Goal: Task Accomplishment & Management: Manage account settings

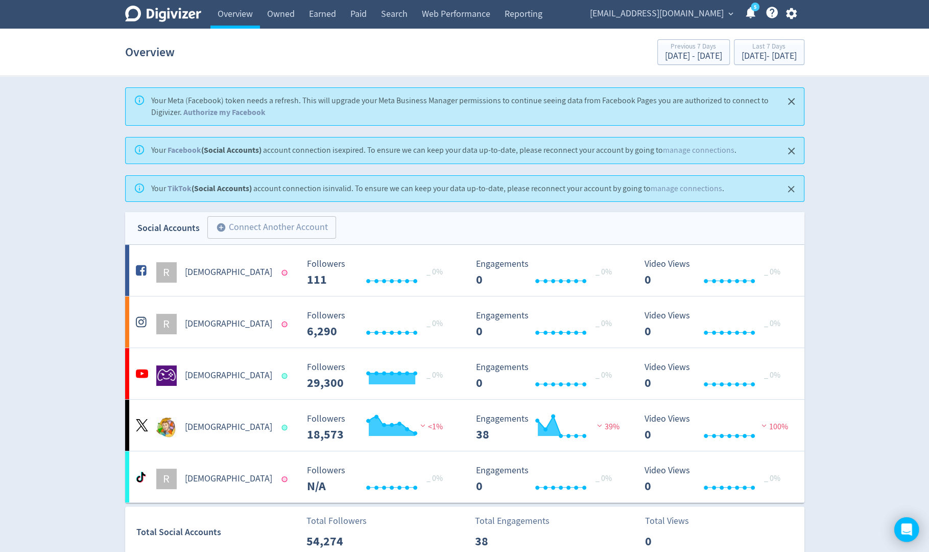
click at [791, 19] on icon "button" at bounding box center [792, 14] width 14 height 14
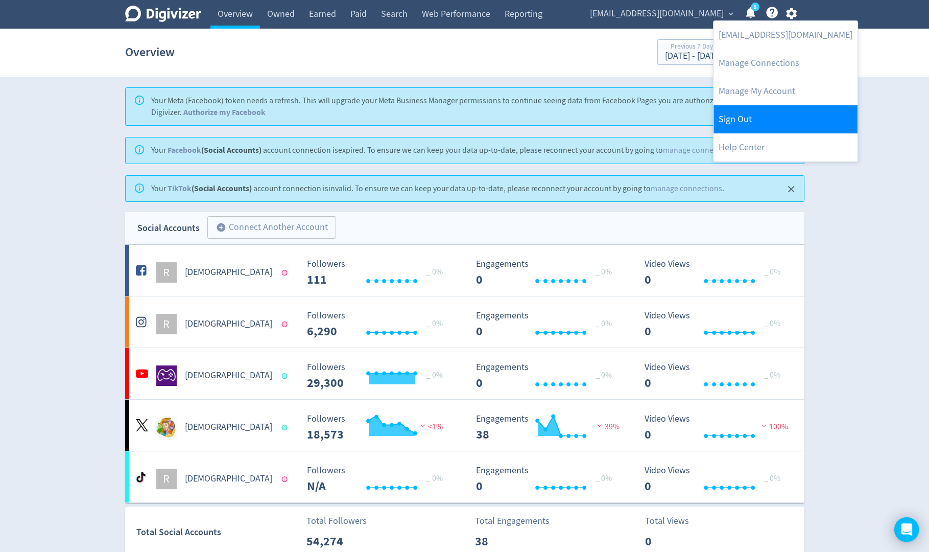
click at [743, 121] on link "Sign Out" at bounding box center [786, 119] width 144 height 28
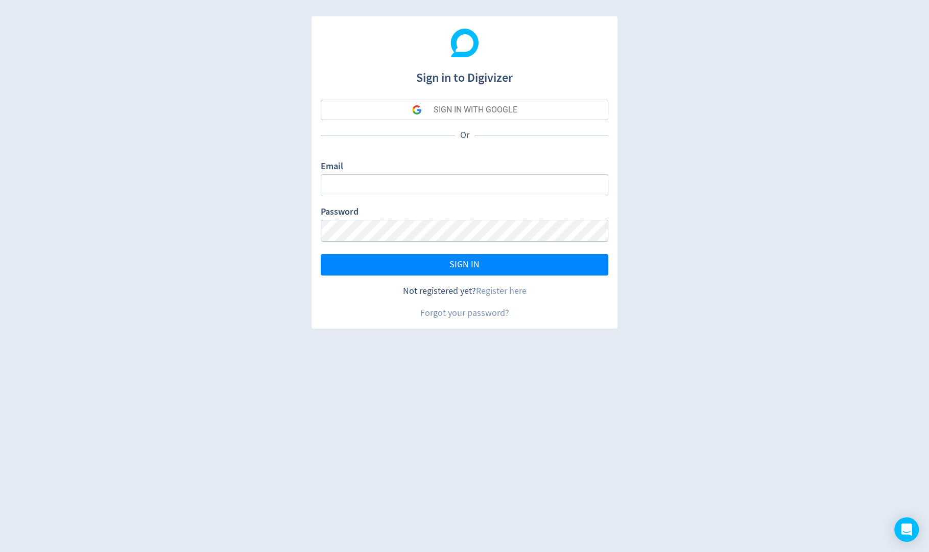
type input "sanjita.shah@digivizer.com"
click at [504, 111] on div "SIGN IN WITH GOOGLE" at bounding box center [476, 110] width 84 height 20
